Goal: Task Accomplishment & Management: Use online tool/utility

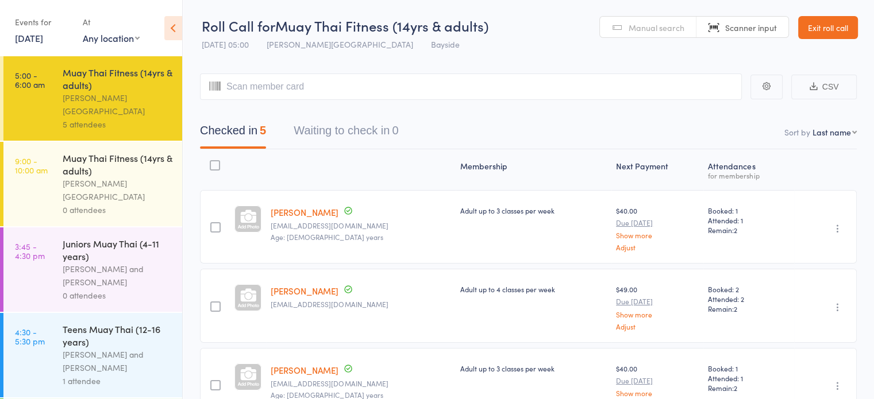
click at [353, 88] on input "search" at bounding box center [471, 87] width 542 height 26
type input "brea"
type input "n"
click at [649, 29] on span "Manual search" at bounding box center [657, 27] width 56 height 11
click at [451, 94] on input "search" at bounding box center [471, 87] width 542 height 26
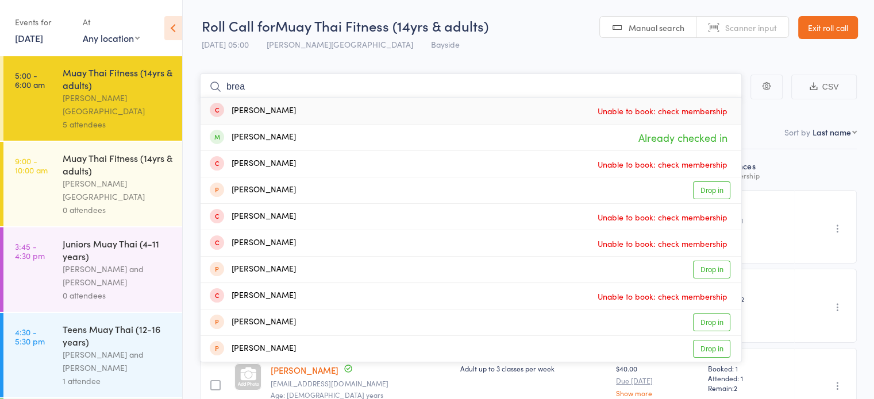
click at [429, 80] on input "brea" at bounding box center [471, 87] width 542 height 26
type input "b"
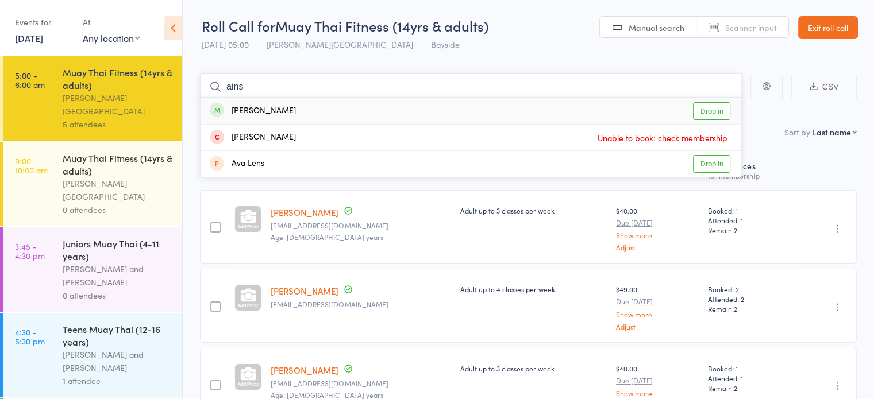
type input "ains"
click at [722, 112] on link "Drop in" at bounding box center [711, 111] width 37 height 18
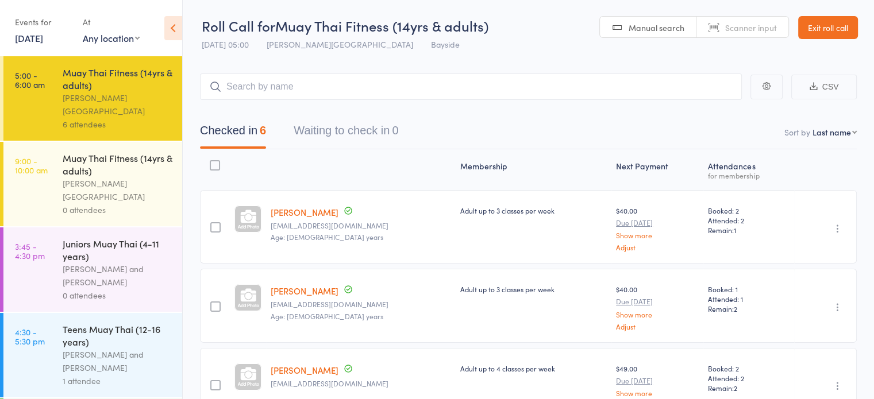
click at [637, 25] on span "Manual search" at bounding box center [657, 27] width 56 height 11
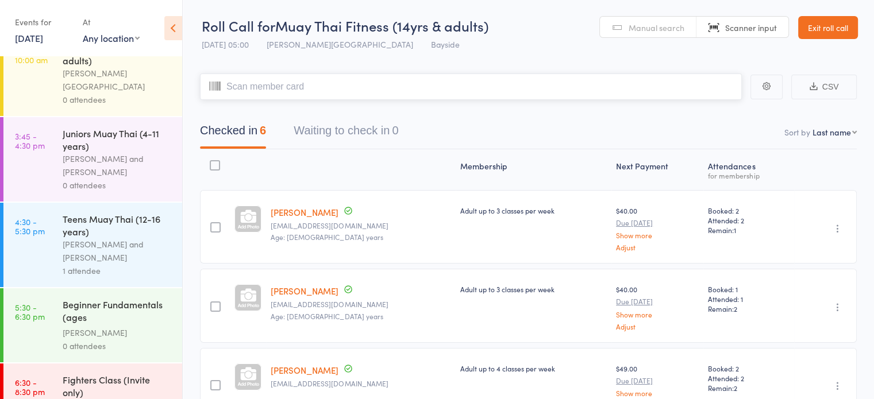
scroll to position [113, 0]
click at [142, 176] on div "0 attendees" at bounding box center [118, 182] width 110 height 13
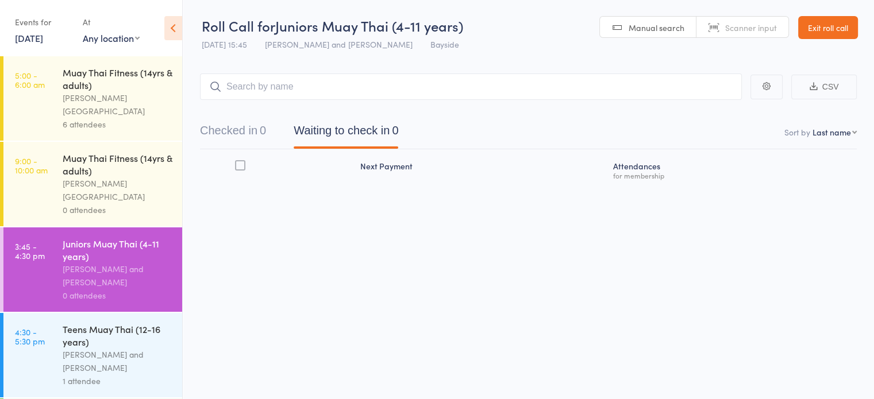
click at [659, 29] on span "Manual search" at bounding box center [657, 27] width 56 height 11
